Goal: Task Accomplishment & Management: Manage account settings

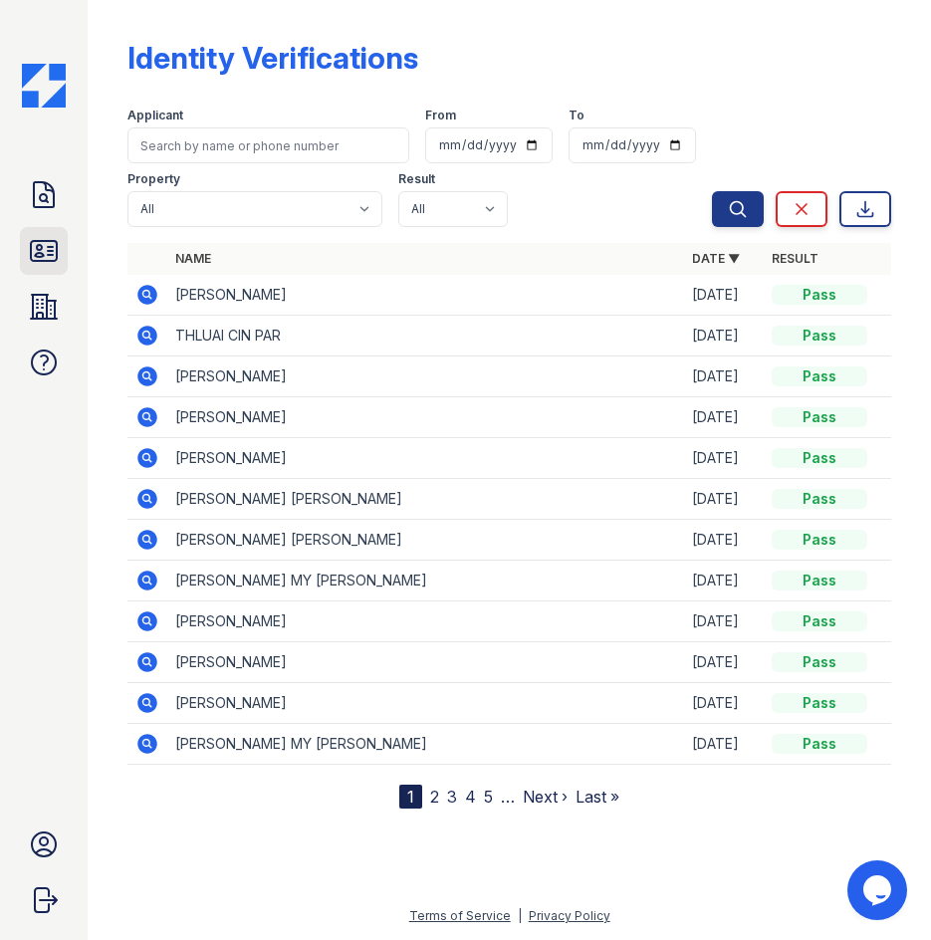
click at [50, 255] on icon at bounding box center [44, 251] width 26 height 20
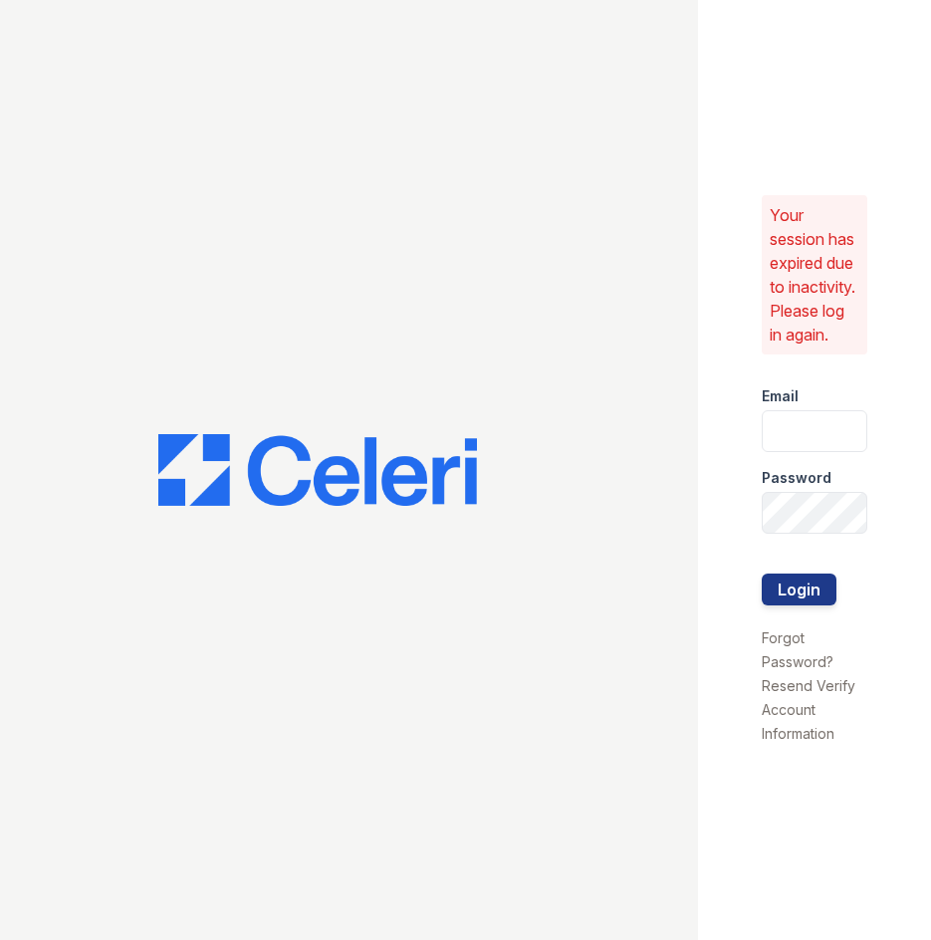
click at [690, 888] on div at bounding box center [349, 470] width 698 height 940
click at [815, 446] on input "email" at bounding box center [813, 431] width 105 height 42
type input "[EMAIL_ADDRESS][DOMAIN_NAME]"
click at [761, 573] on button "Login" at bounding box center [798, 589] width 75 height 32
